Goal: Information Seeking & Learning: Learn about a topic

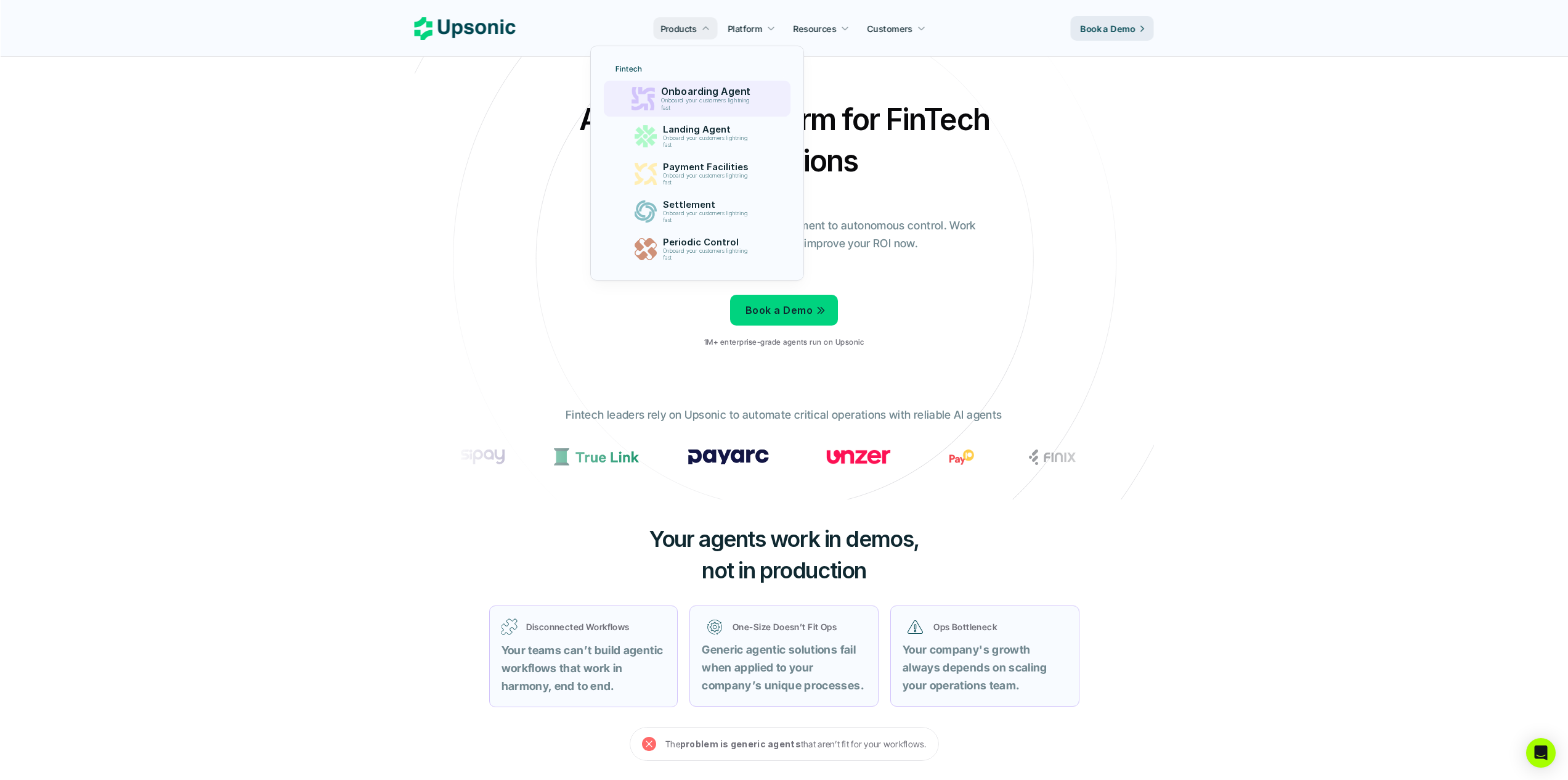
click at [704, 93] on p "Onboarding Agent" at bounding box center [709, 92] width 95 height 12
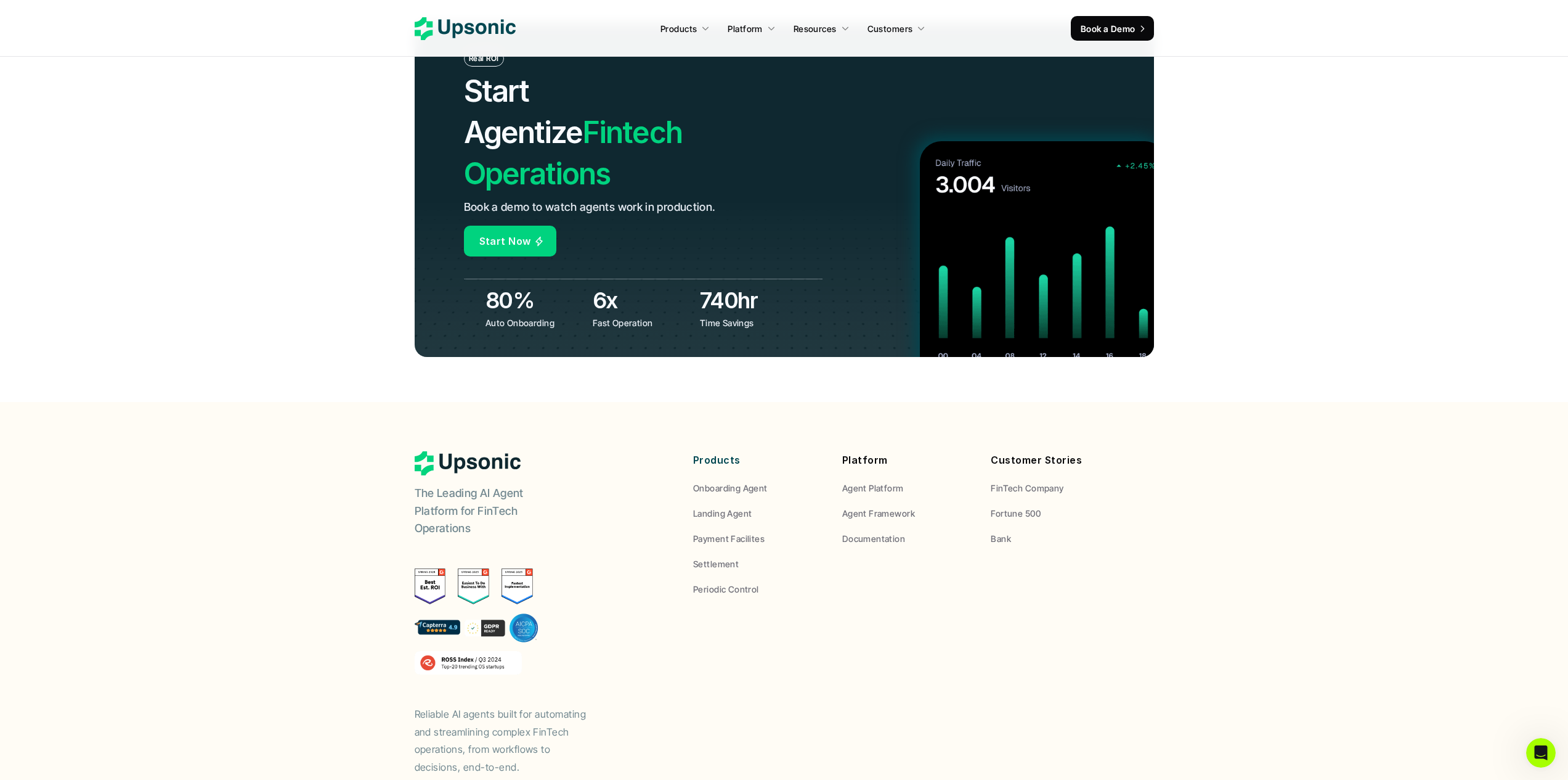
scroll to position [4795, 0]
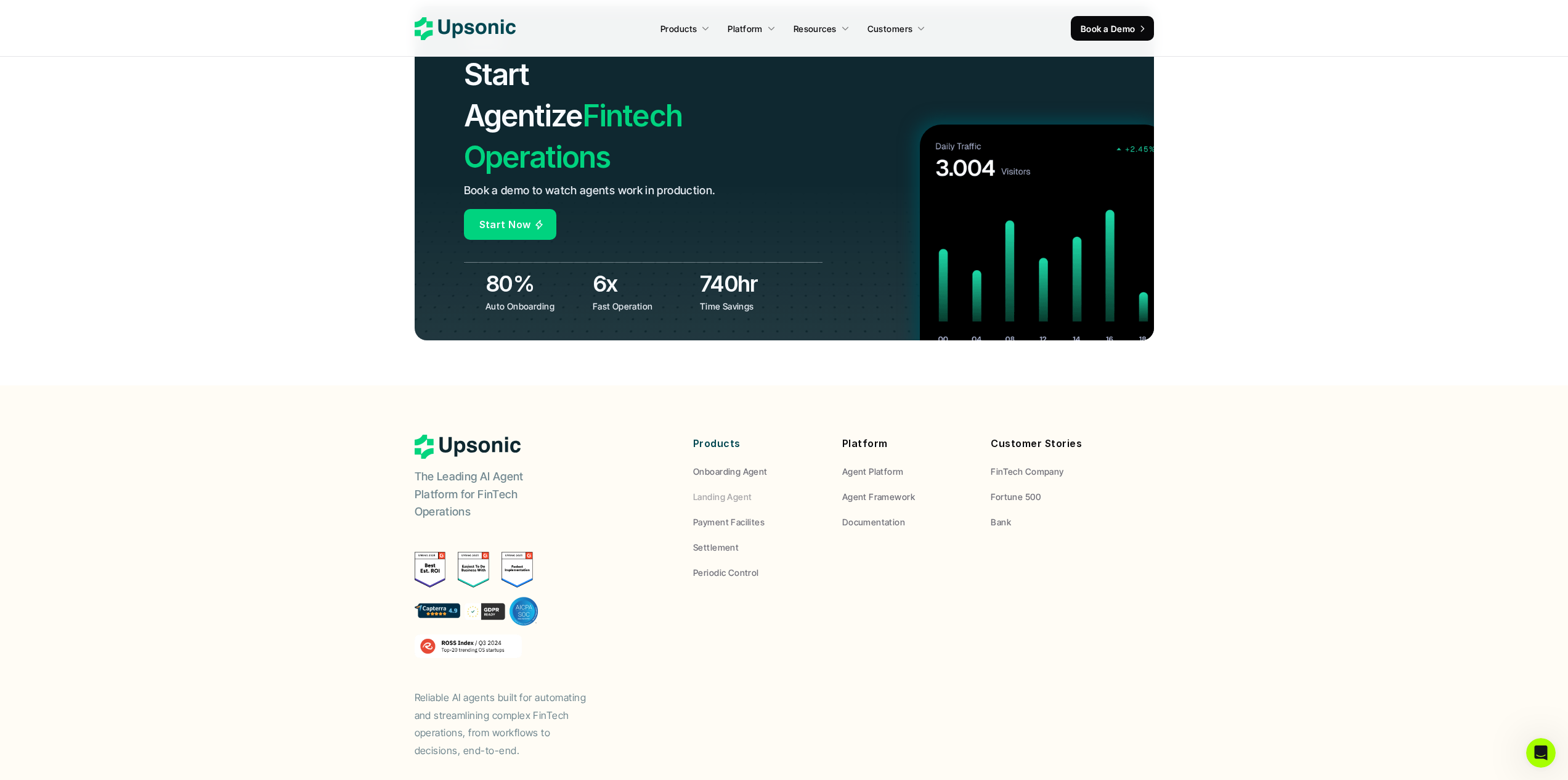
click at [717, 490] on p "Landing Agent" at bounding box center [722, 496] width 58 height 13
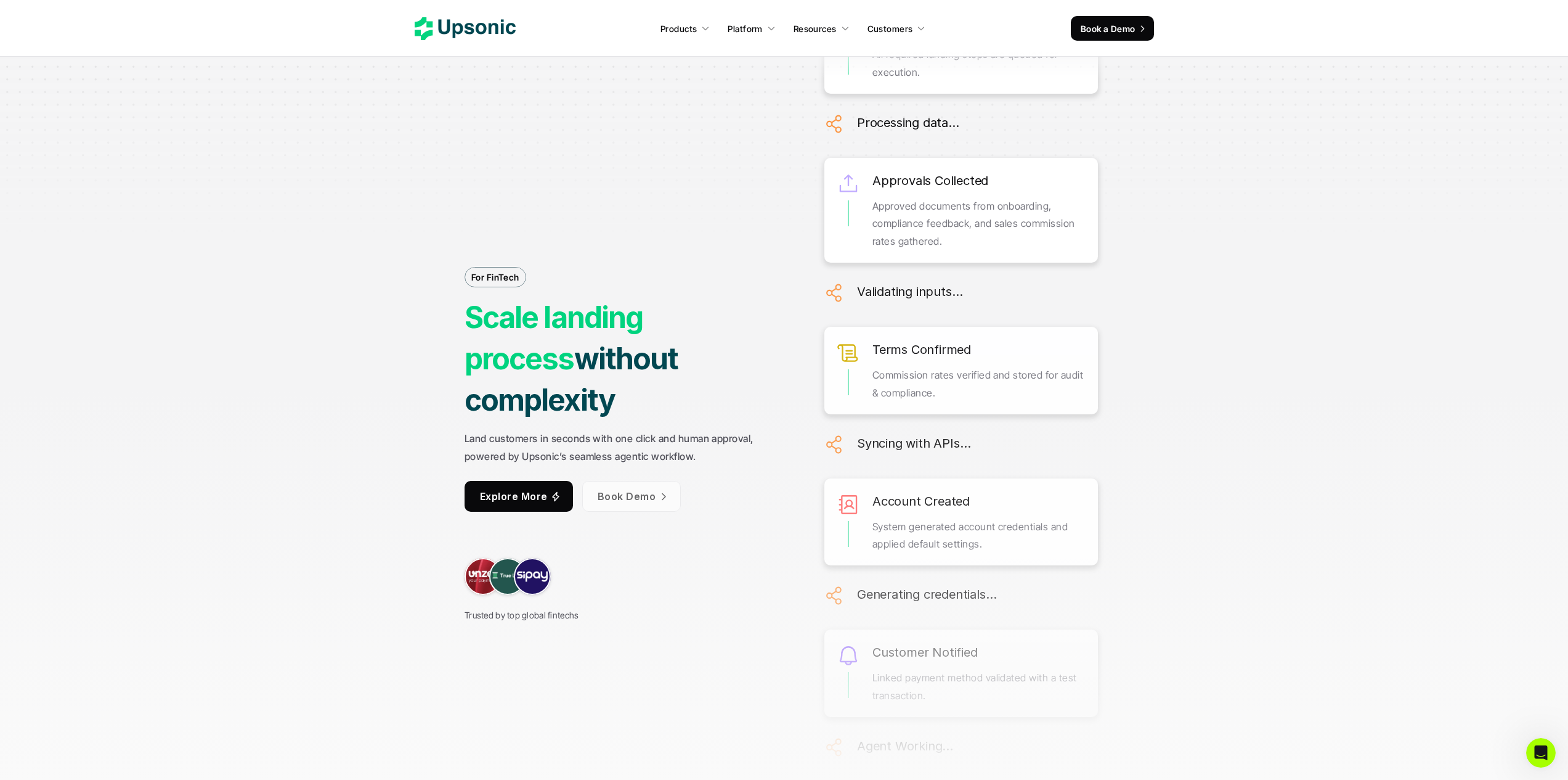
click at [541, 487] on p "Explore More" at bounding box center [513, 496] width 68 height 18
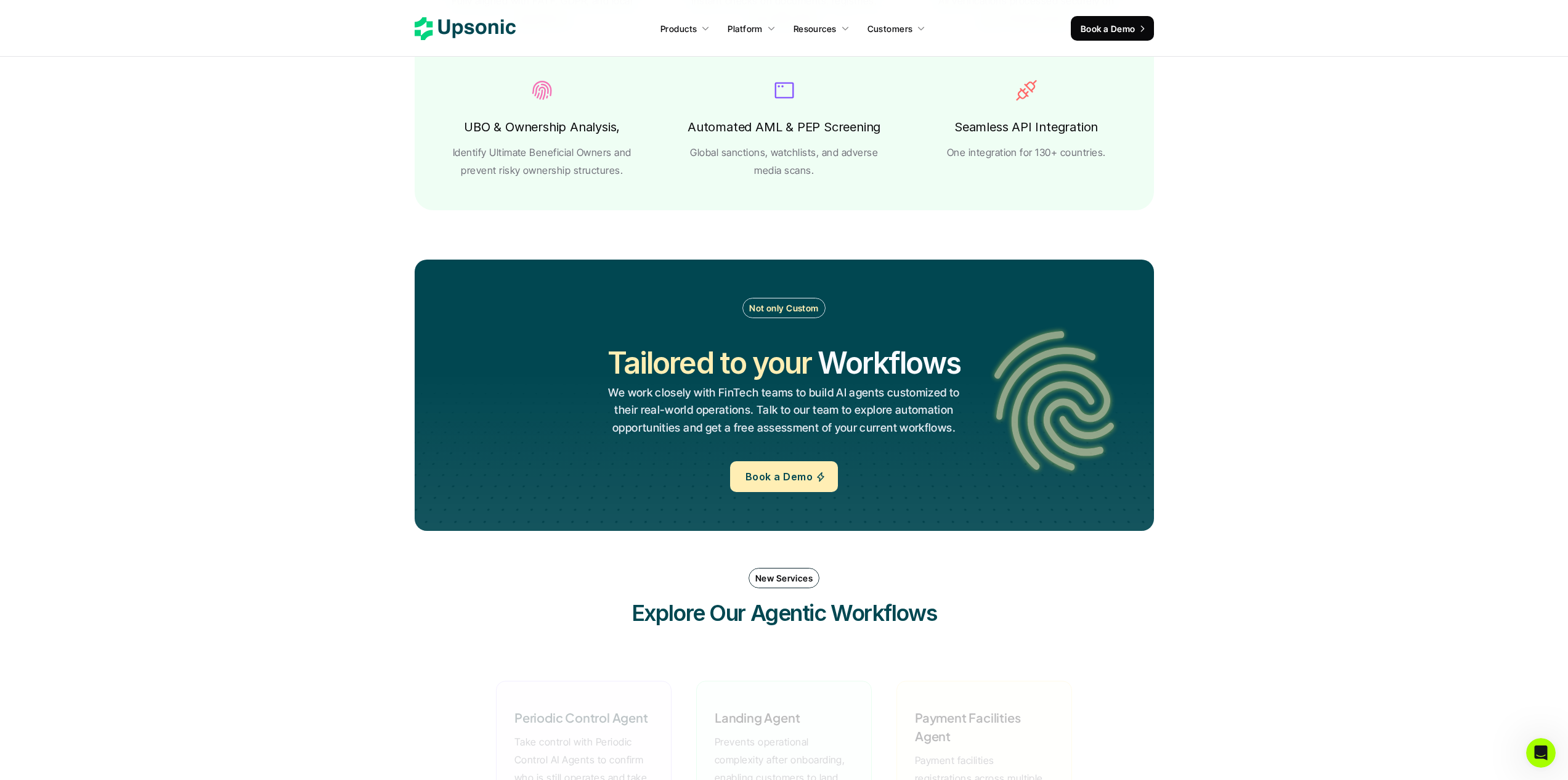
scroll to position [2655, 0]
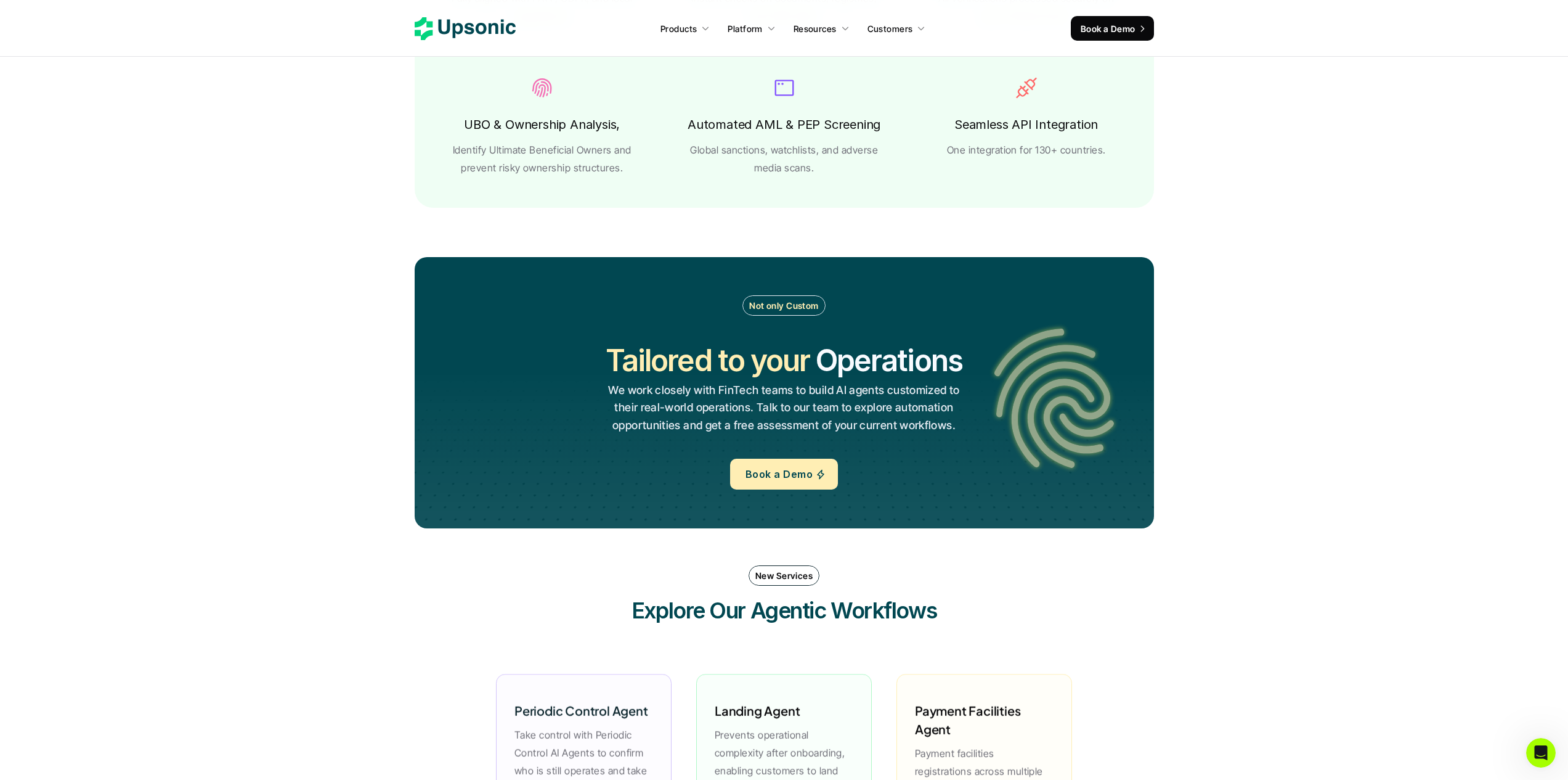
click at [309, 293] on section "Not only Custom Tailored to your Workflows Operations Processes Workflows We wo…" at bounding box center [784, 392] width 1568 height 321
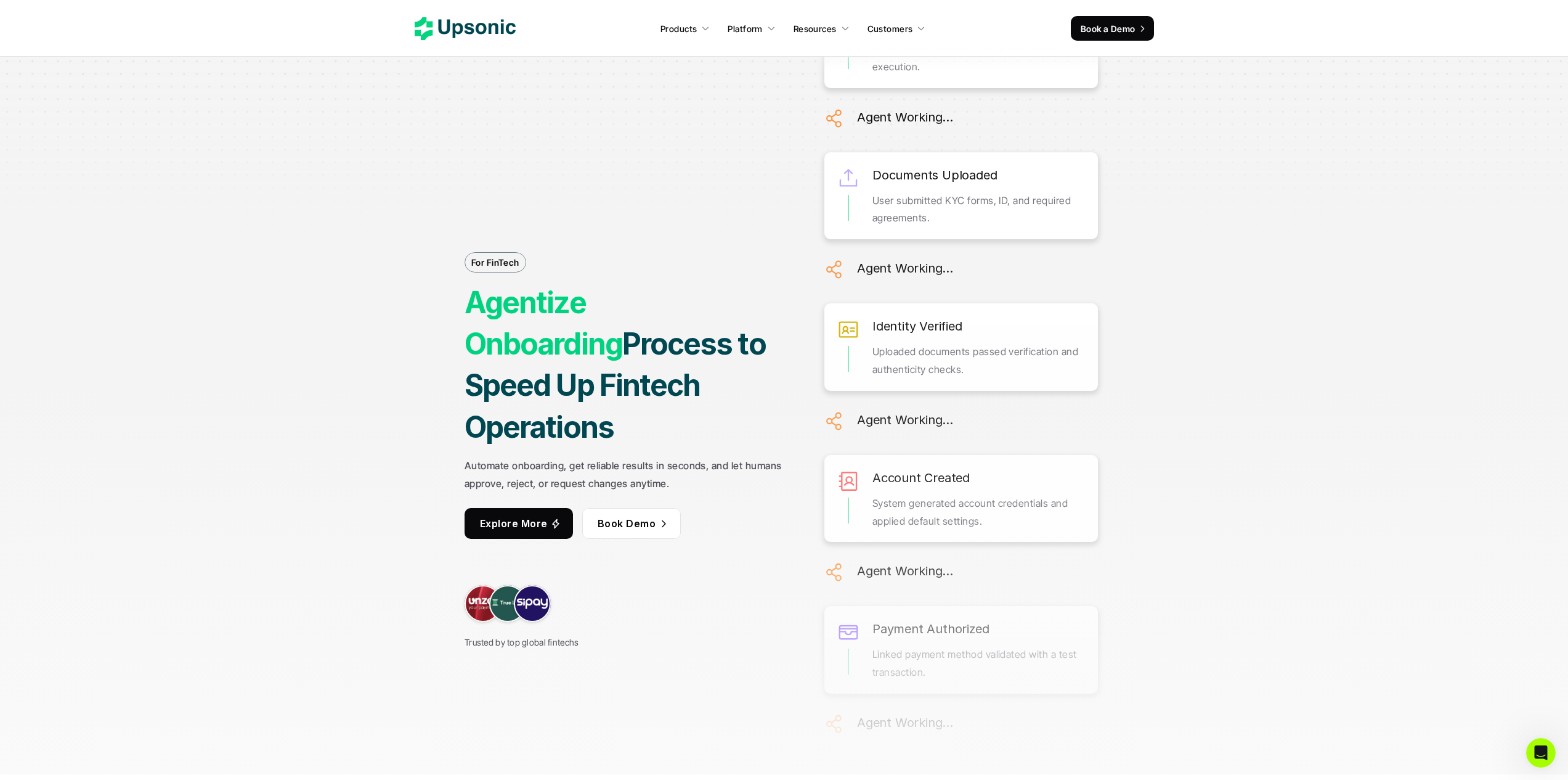
scroll to position [0, 0]
